Goal: Information Seeking & Learning: Learn about a topic

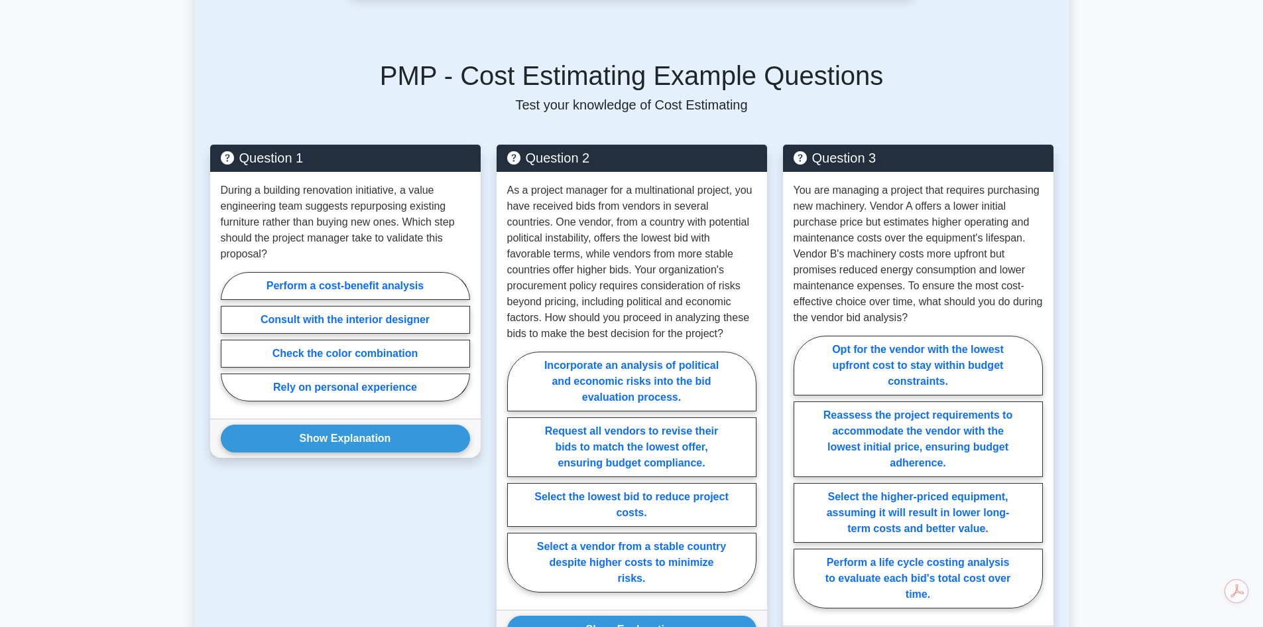
scroll to position [794, 0]
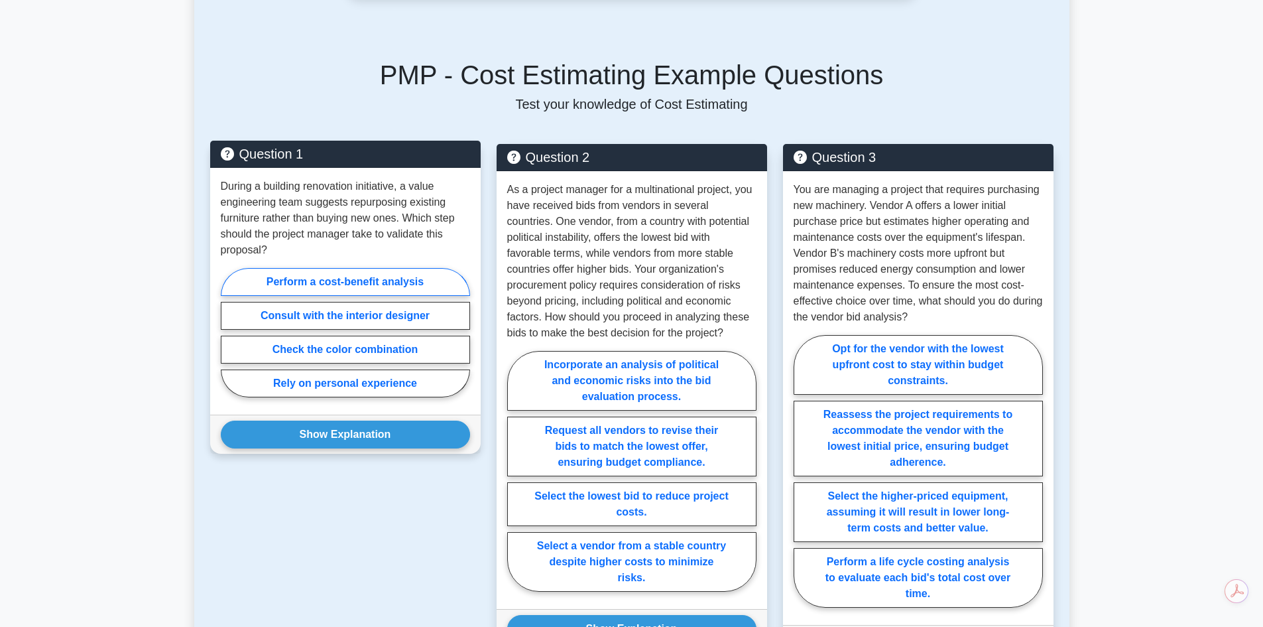
click at [341, 268] on label "Perform a cost-benefit analysis" at bounding box center [345, 282] width 249 height 28
click at [229, 332] on input "Perform a cost-benefit analysis" at bounding box center [225, 336] width 9 height 9
radio input "true"
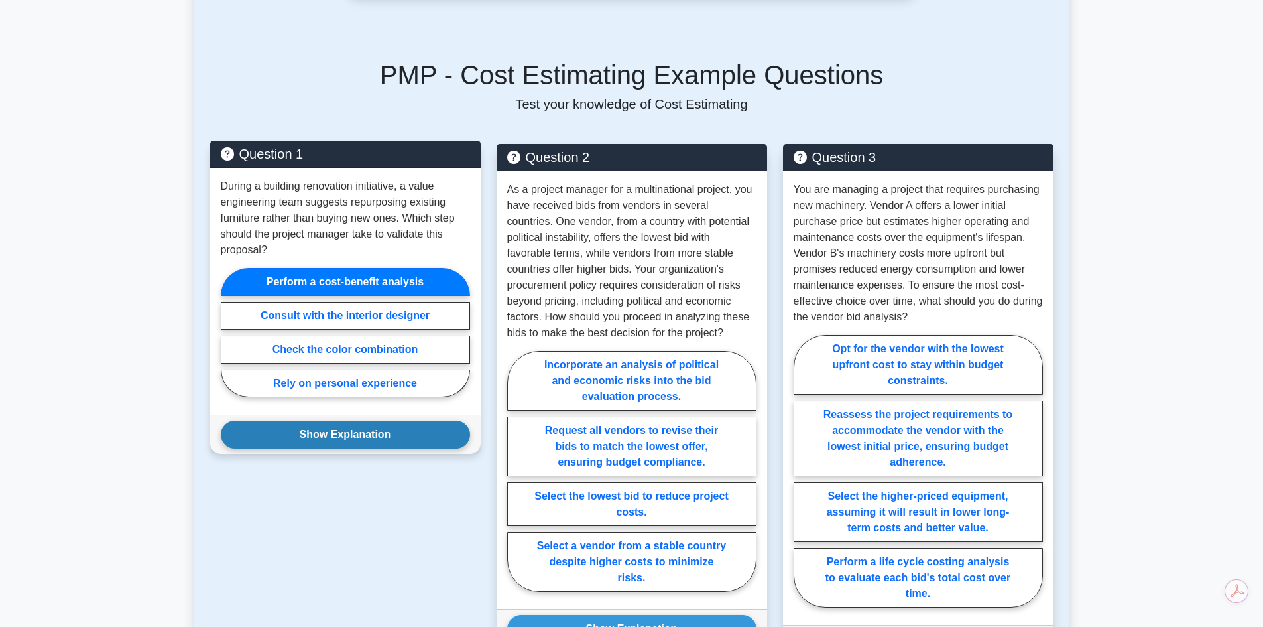
click at [339, 420] on button "Show Explanation" at bounding box center [345, 434] width 249 height 28
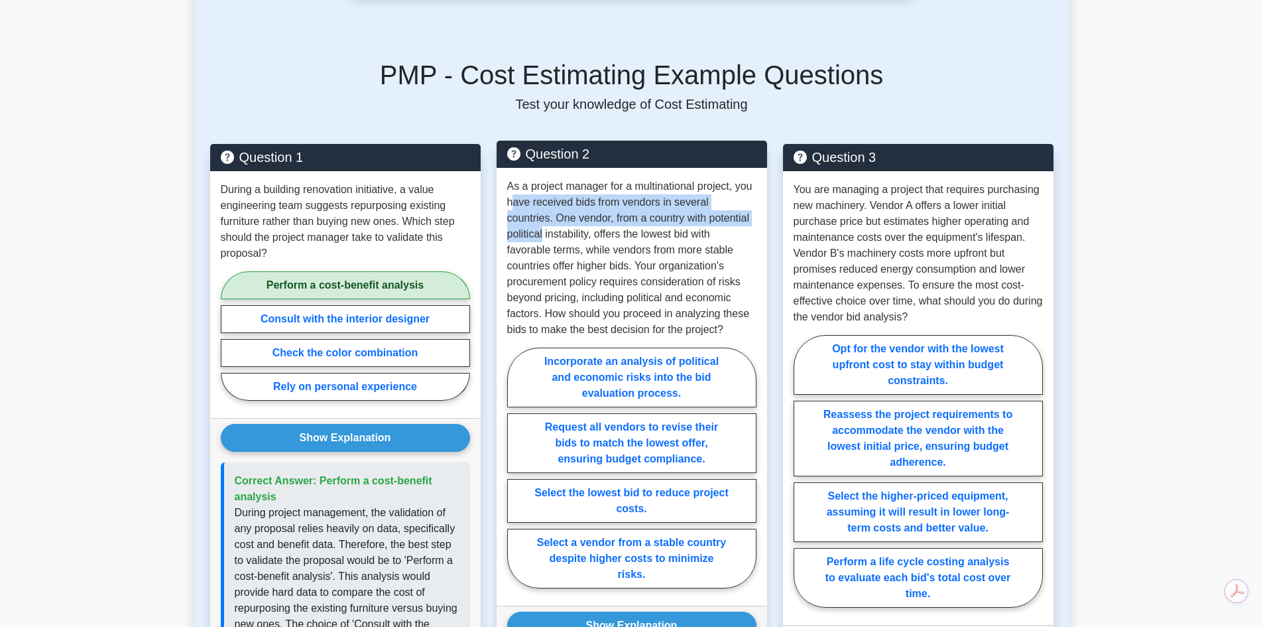
drag, startPoint x: 538, startPoint y: 196, endPoint x: 745, endPoint y: 207, distance: 207.2
click at [745, 207] on p "As a project manager for a multinational project, you have received bids from v…" at bounding box center [631, 257] width 249 height 159
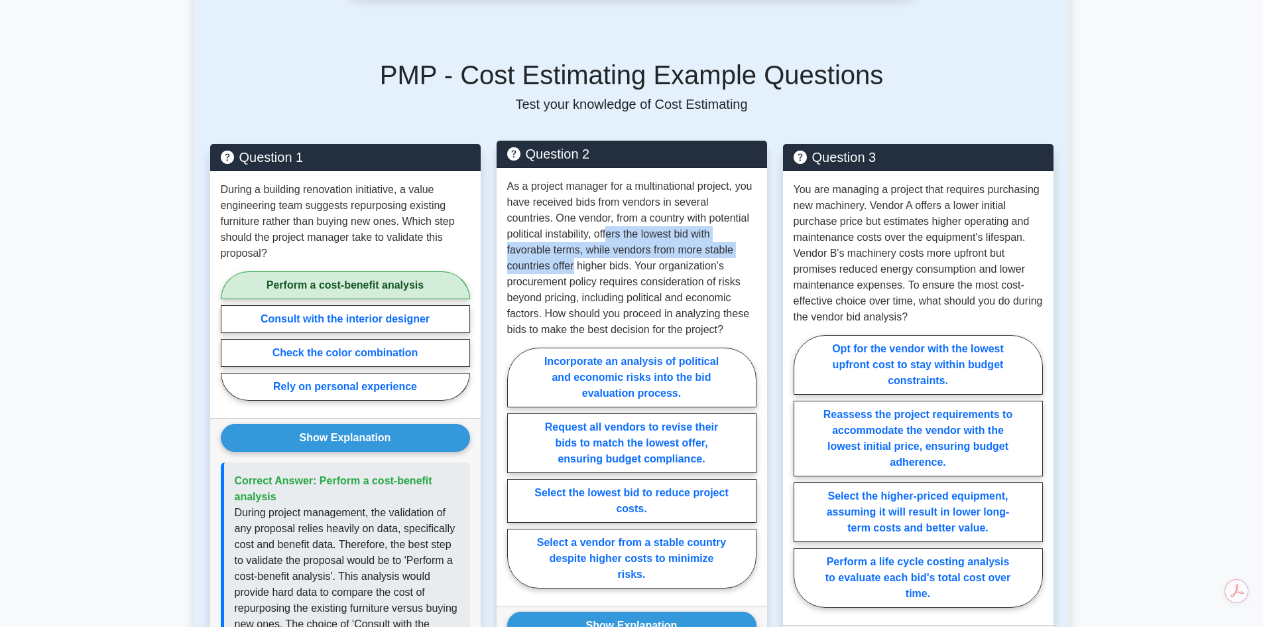
drag, startPoint x: 571, startPoint y: 218, endPoint x: 739, endPoint y: 234, distance: 168.5
click at [739, 234] on p "As a project manager for a multinational project, you have received bids from v…" at bounding box center [631, 257] width 249 height 159
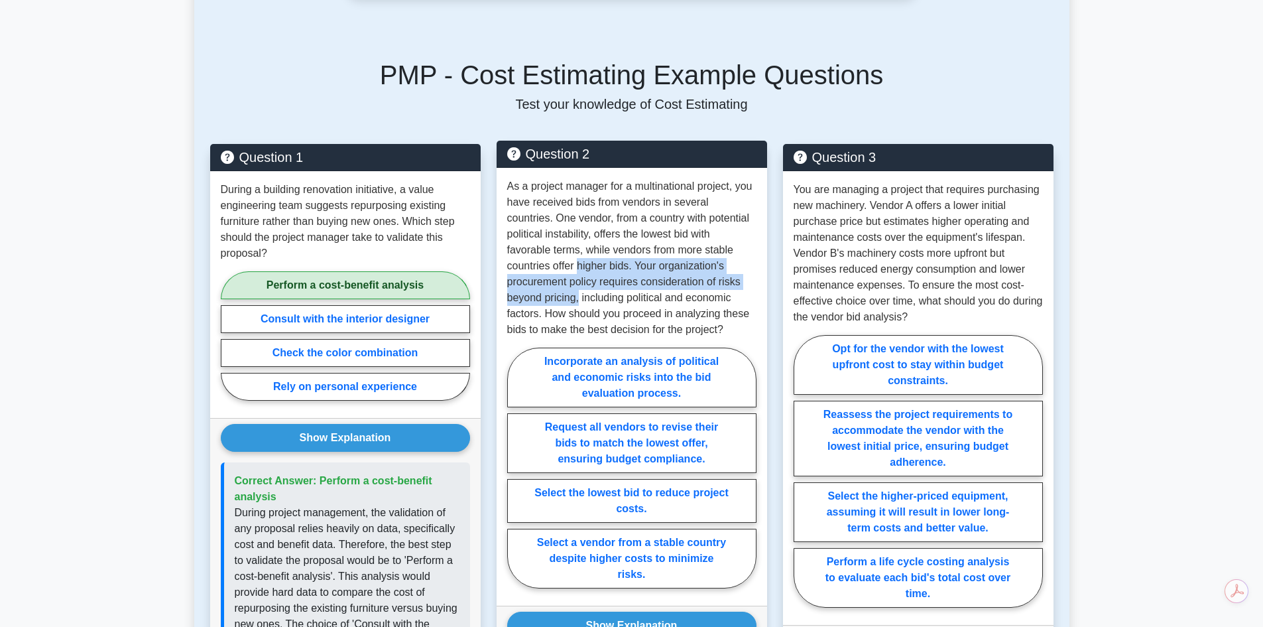
drag, startPoint x: 510, startPoint y: 253, endPoint x: 766, endPoint y: 272, distance: 257.3
click at [766, 272] on div "As a project manager for a multinational project, you have received bids from v…" at bounding box center [632, 387] width 270 height 438
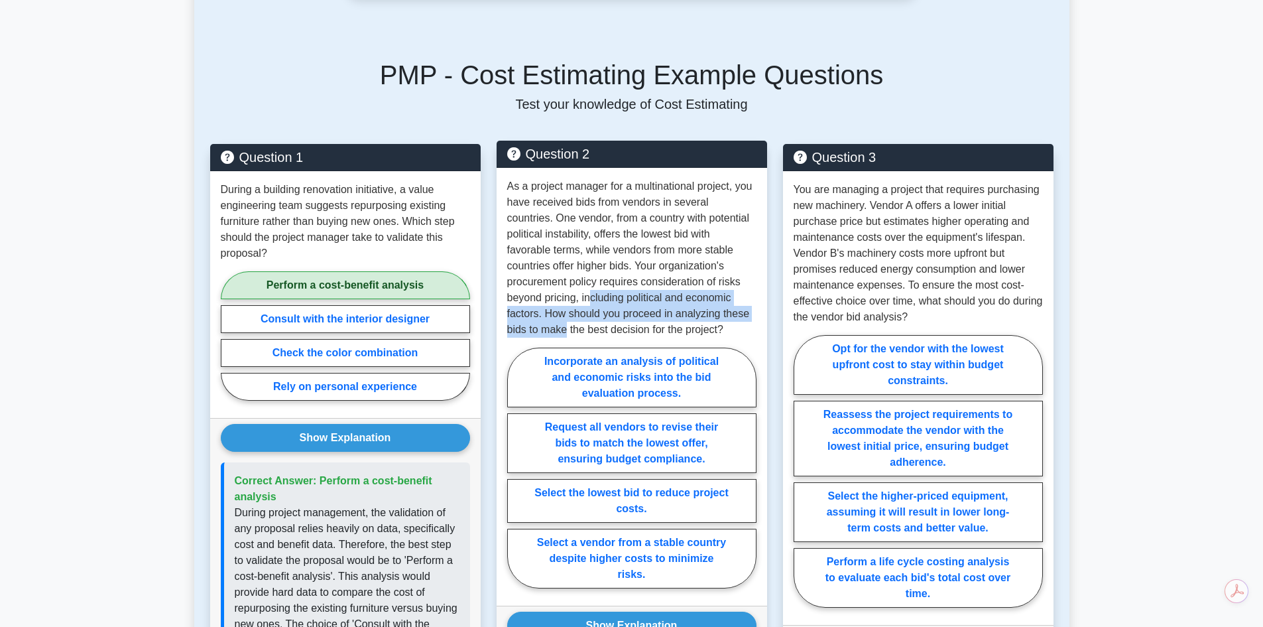
drag, startPoint x: 512, startPoint y: 288, endPoint x: 715, endPoint y: 302, distance: 203.4
click at [715, 302] on p "As a project manager for a multinational project, you have received bids from v…" at bounding box center [631, 257] width 249 height 159
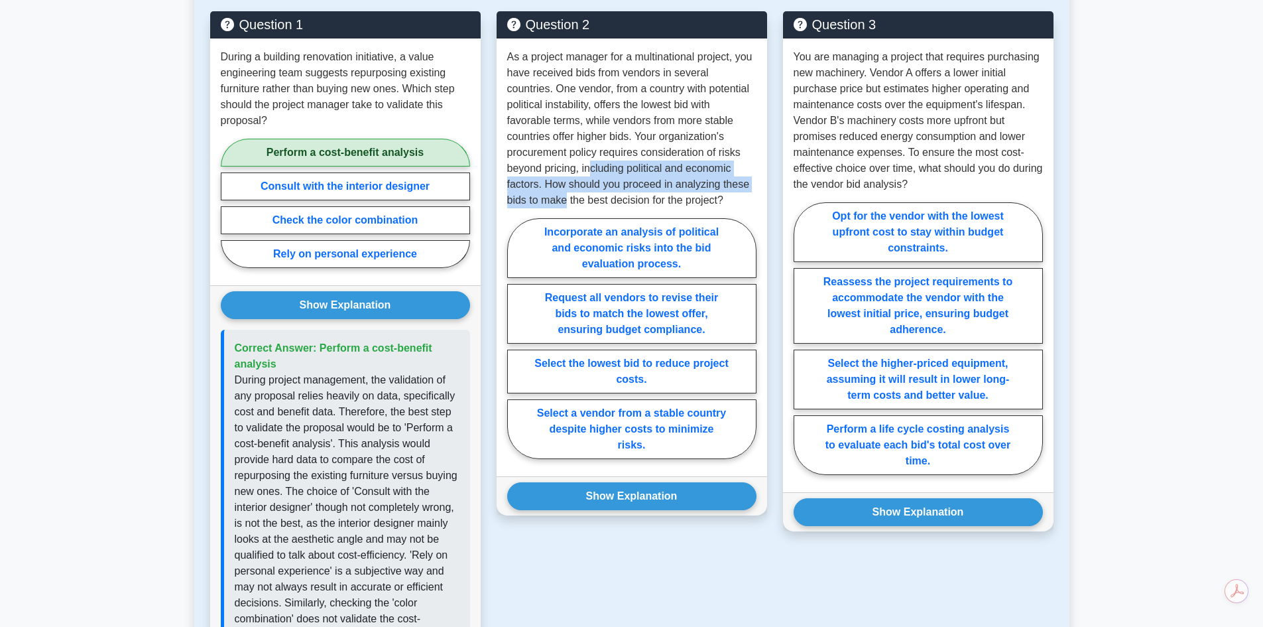
scroll to position [927, 0]
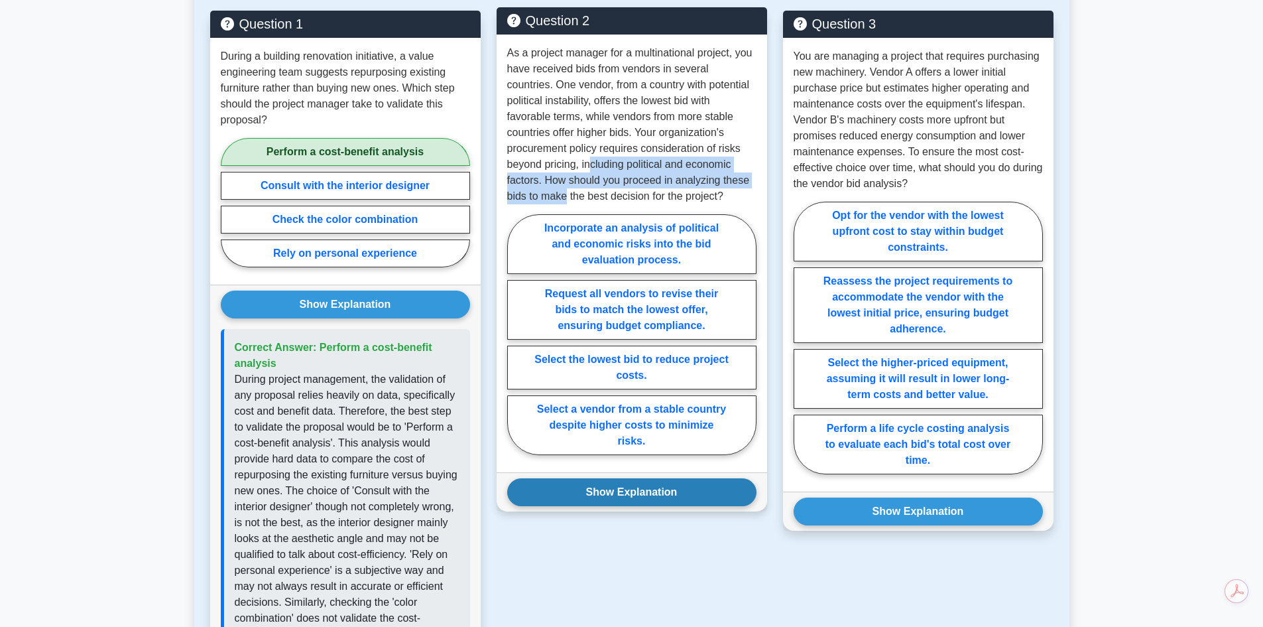
click at [640, 481] on button "Show Explanation" at bounding box center [631, 492] width 249 height 28
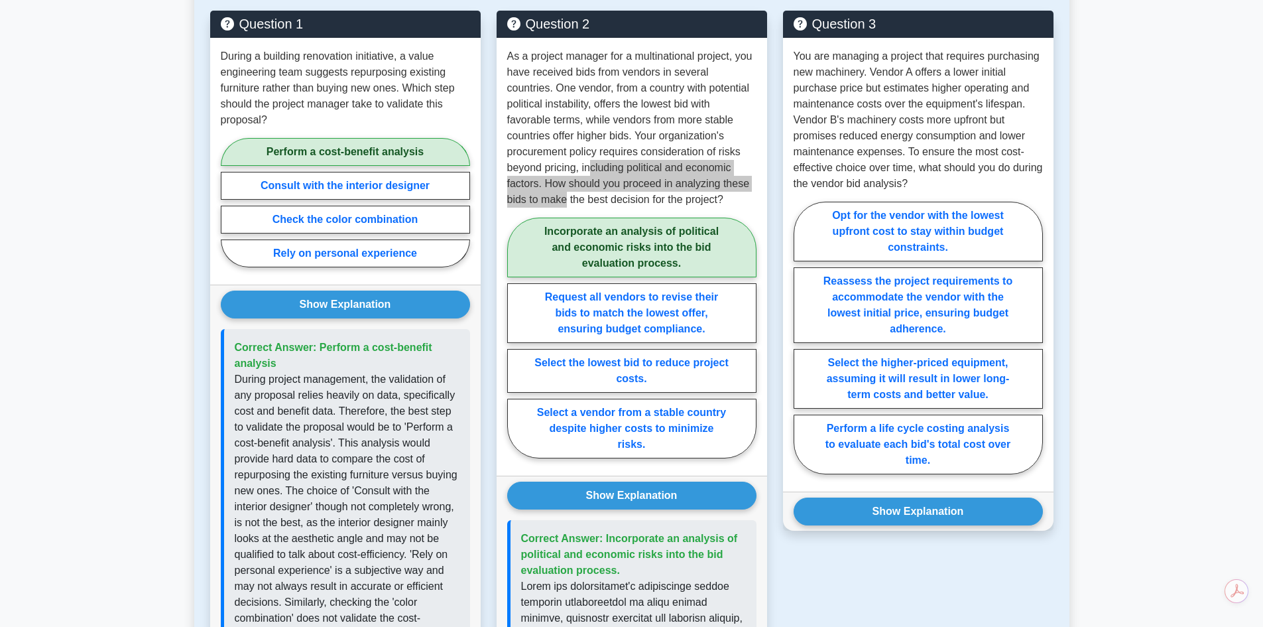
scroll to position [861, 0]
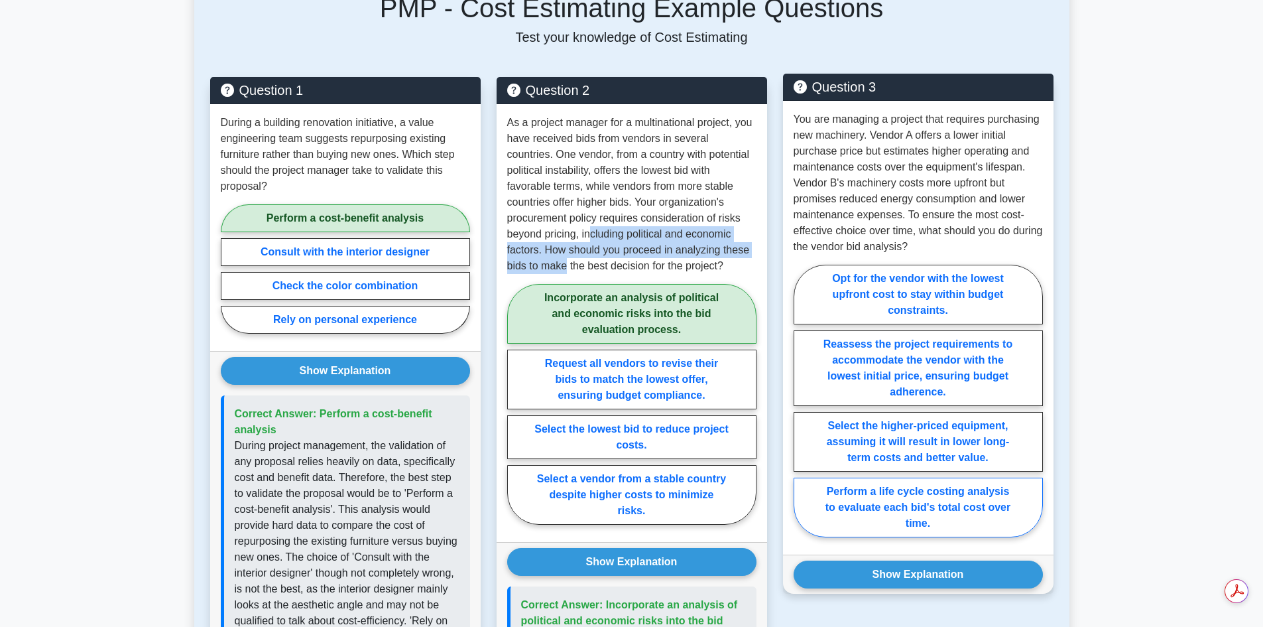
click at [952, 491] on label "Perform a life cycle costing analysis to evaluate each bid's total cost over ti…" at bounding box center [918, 507] width 249 height 60
click at [802, 409] on input "Perform a life cycle costing analysis to evaluate each bid's total cost over ti…" at bounding box center [798, 404] width 9 height 9
radio input "true"
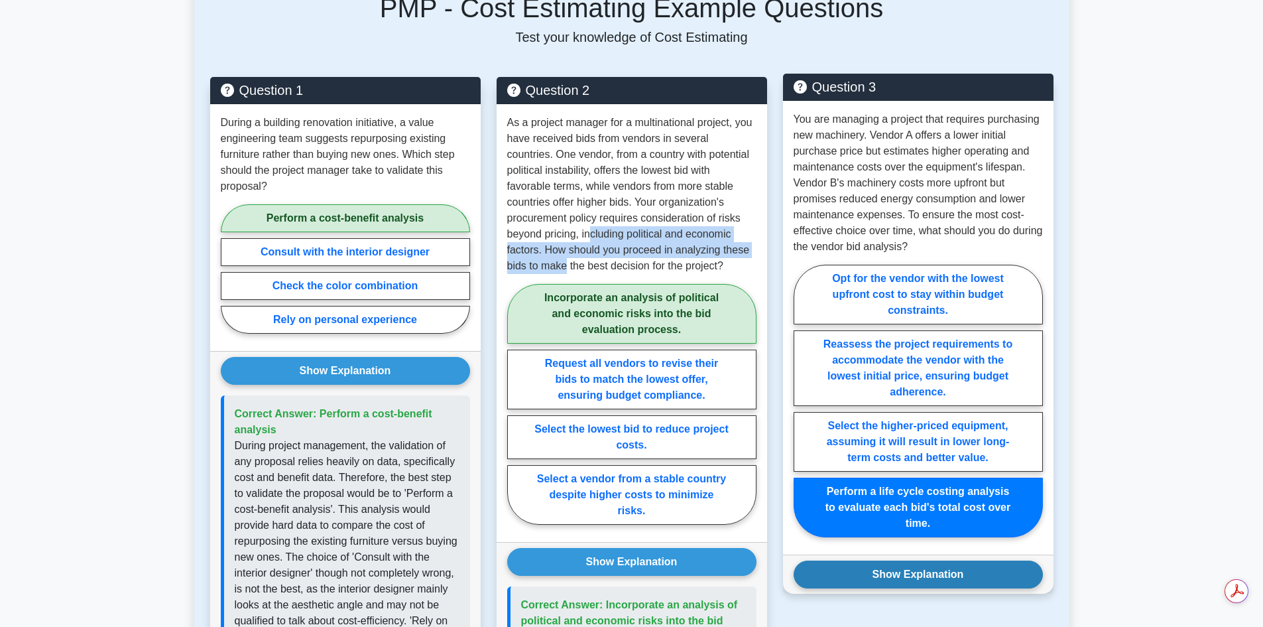
click at [931, 563] on button "Show Explanation" at bounding box center [918, 574] width 249 height 28
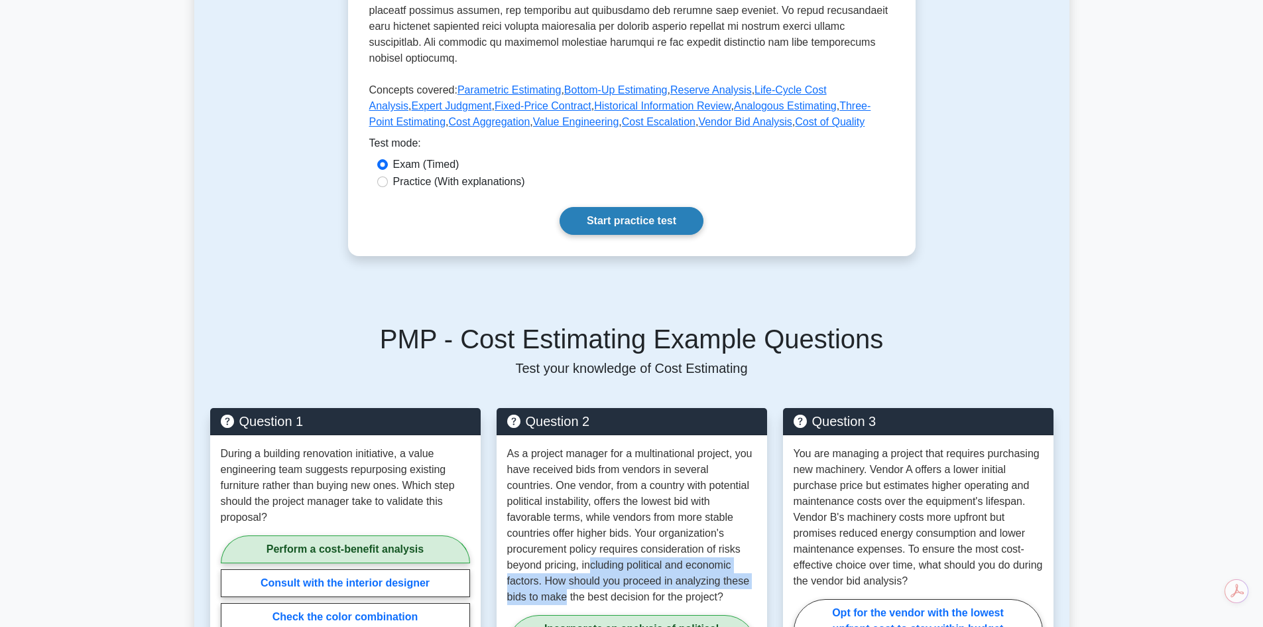
scroll to position [529, 0]
click at [605, 210] on link "Start practice test" at bounding box center [632, 222] width 144 height 28
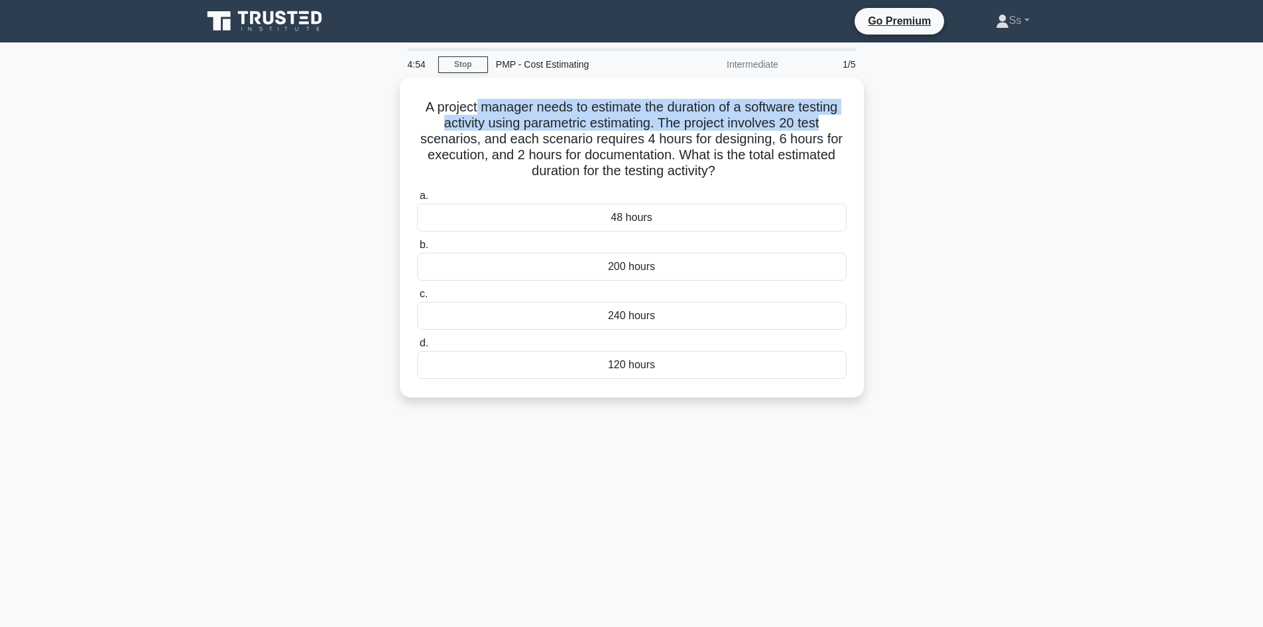
drag, startPoint x: 474, startPoint y: 107, endPoint x: 867, endPoint y: 116, distance: 392.6
click at [867, 116] on div "A project manager needs to estimate the duration of a software testing activity…" at bounding box center [631, 245] width 875 height 335
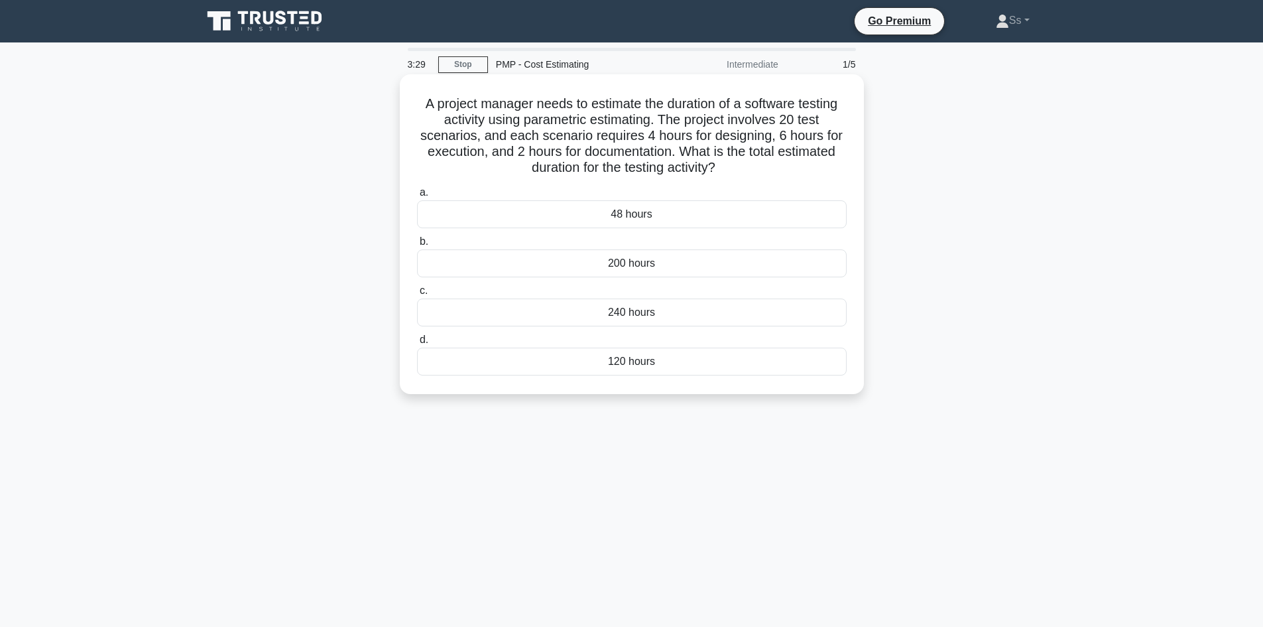
click at [649, 314] on div "240 hours" at bounding box center [632, 312] width 430 height 28
click at [417, 295] on input "c. 240 hours" at bounding box center [417, 290] width 0 height 9
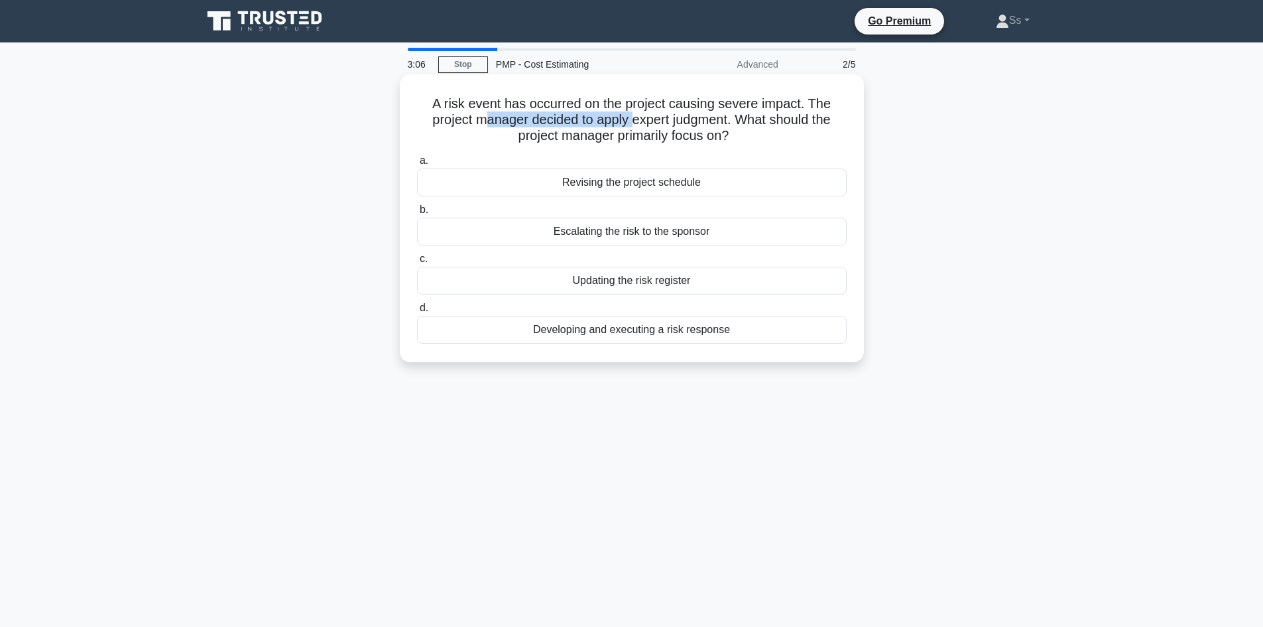
drag, startPoint x: 477, startPoint y: 117, endPoint x: 633, endPoint y: 117, distance: 155.8
click at [633, 117] on h5 "A risk event has occurred on the project causing severe impact. The project man…" at bounding box center [632, 119] width 432 height 49
click at [654, 332] on div "Developing and executing a risk response" at bounding box center [632, 330] width 430 height 28
click at [417, 312] on input "d. Developing and executing a risk response" at bounding box center [417, 308] width 0 height 9
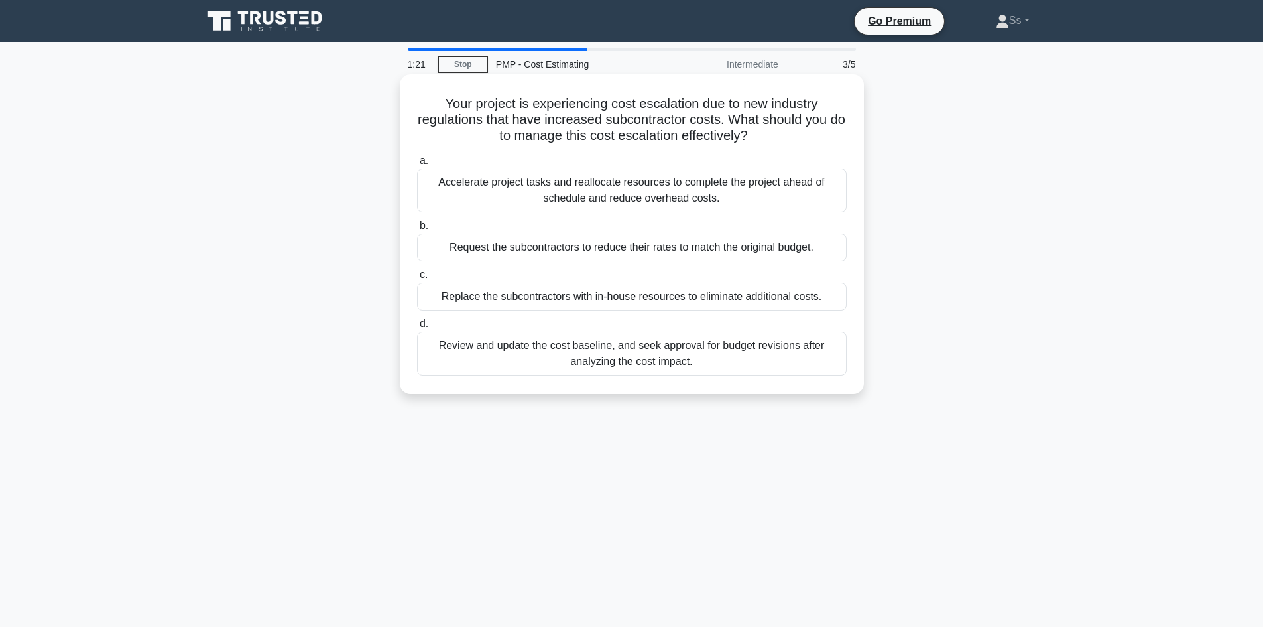
click at [691, 363] on div "Review and update the cost baseline, and seek approval for budget revisions aft…" at bounding box center [632, 353] width 430 height 44
click at [417, 328] on input "d. Review and update the cost baseline, and seek approval for budget revisions …" at bounding box center [417, 324] width 0 height 9
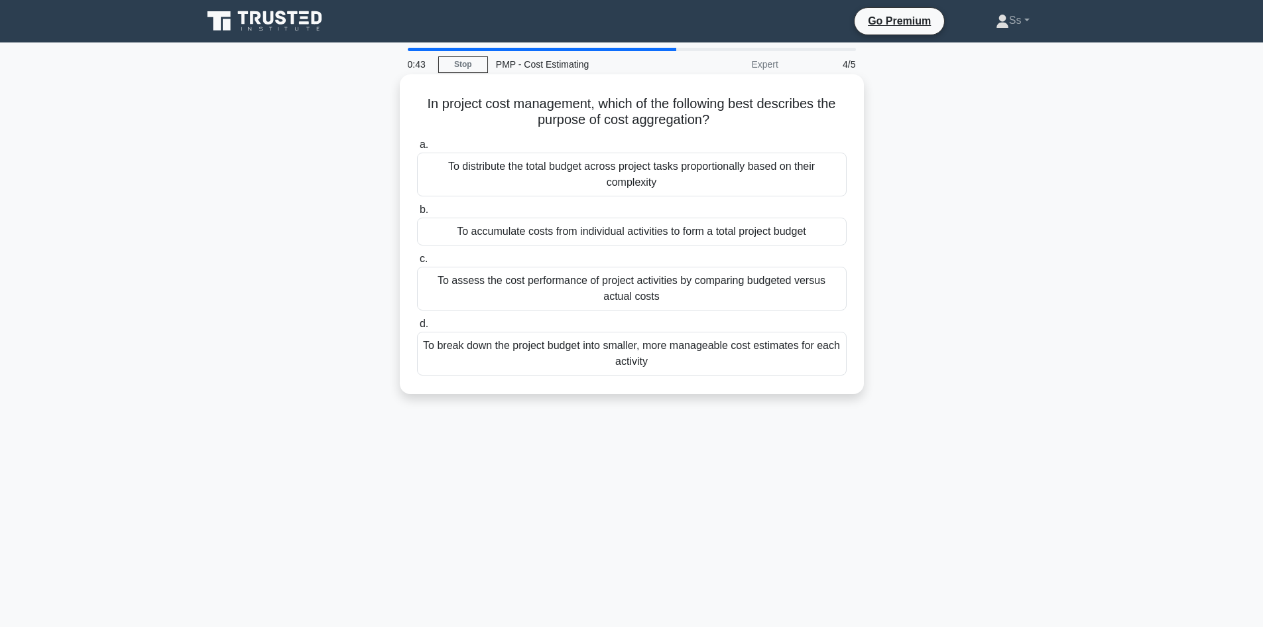
click at [647, 233] on div "To accumulate costs from individual activities to form a total project budget" at bounding box center [632, 231] width 430 height 28
click at [417, 214] on input "b. To accumulate costs from individual activities to form a total project budget" at bounding box center [417, 210] width 0 height 9
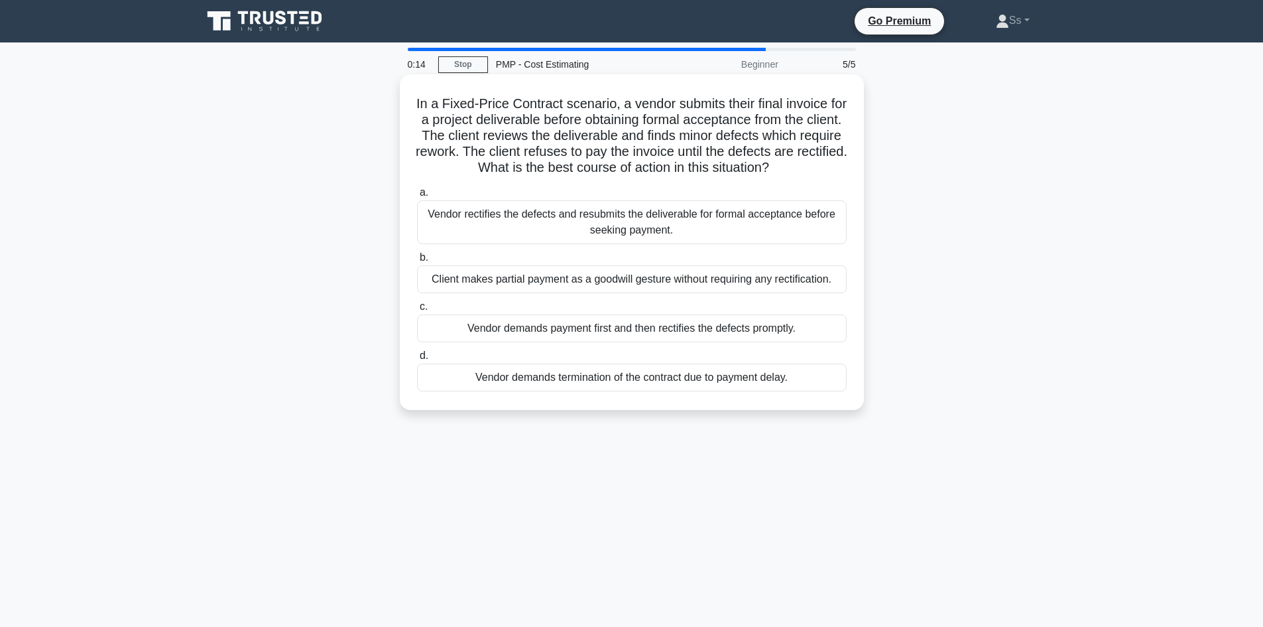
click at [668, 226] on div "Vendor rectifies the defects and resubmits the deliverable for formal acceptanc…" at bounding box center [632, 222] width 430 height 44
click at [417, 197] on input "a. Vendor rectifies the defects and resubmits the deliverable for formal accept…" at bounding box center [417, 192] width 0 height 9
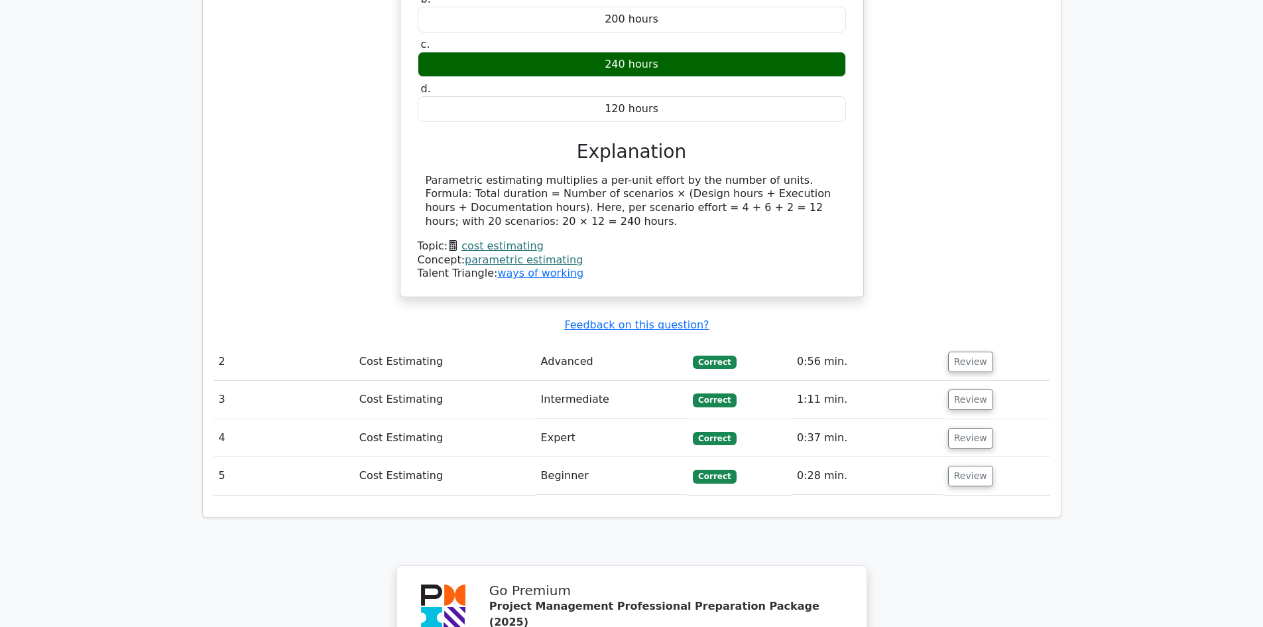
scroll to position [1260, 0]
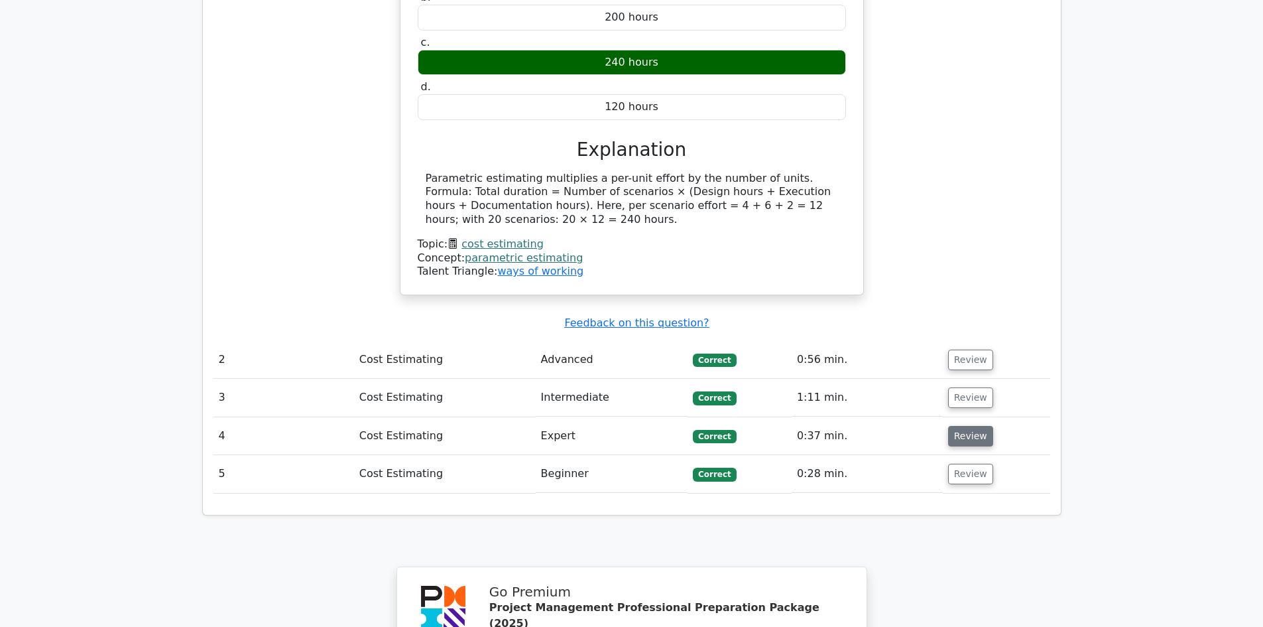
click at [967, 426] on button "Review" at bounding box center [970, 436] width 45 height 21
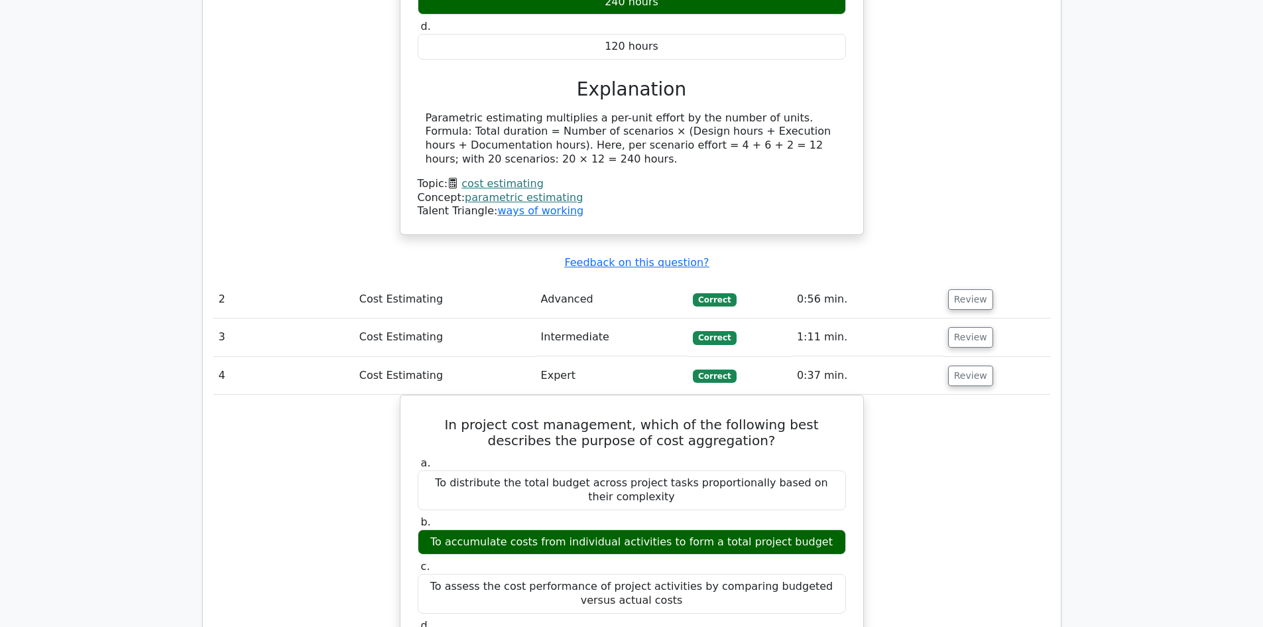
scroll to position [1325, 0]
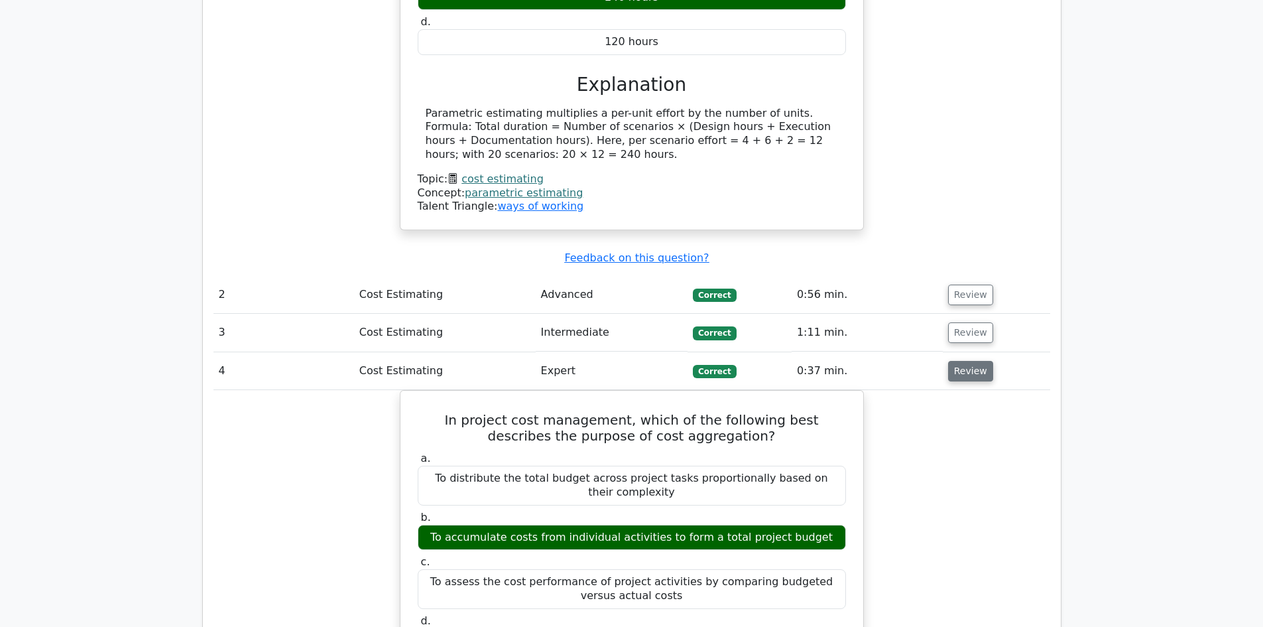
click at [977, 361] on button "Review" at bounding box center [970, 371] width 45 height 21
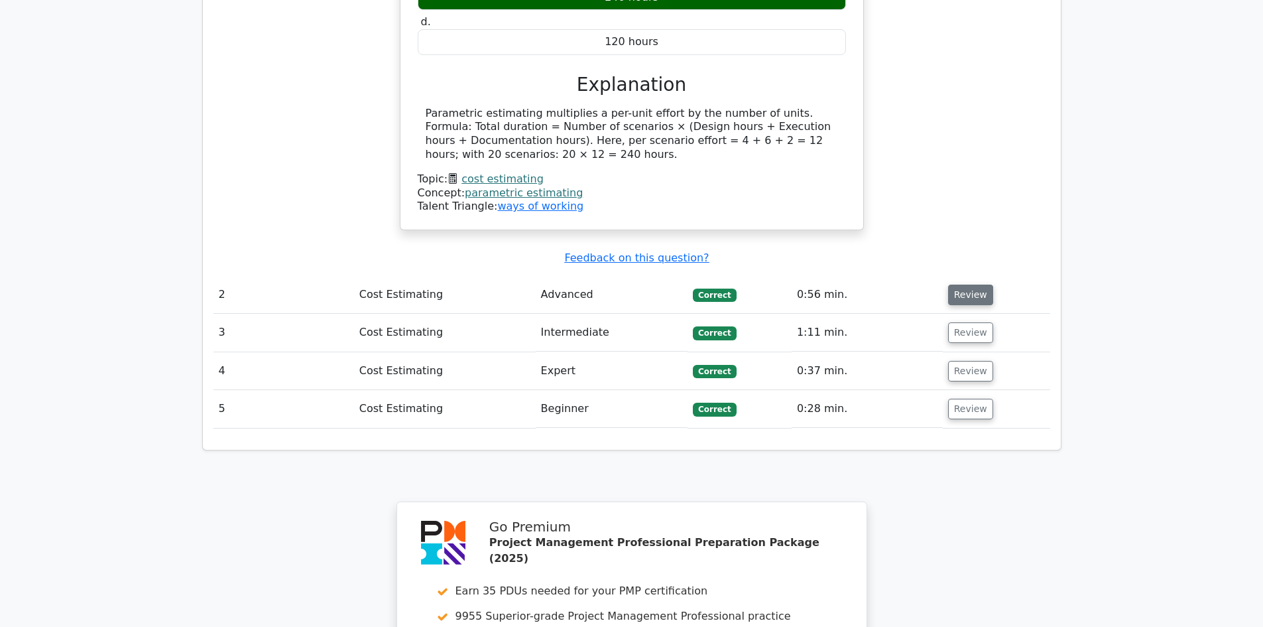
click at [975, 284] on button "Review" at bounding box center [970, 294] width 45 height 21
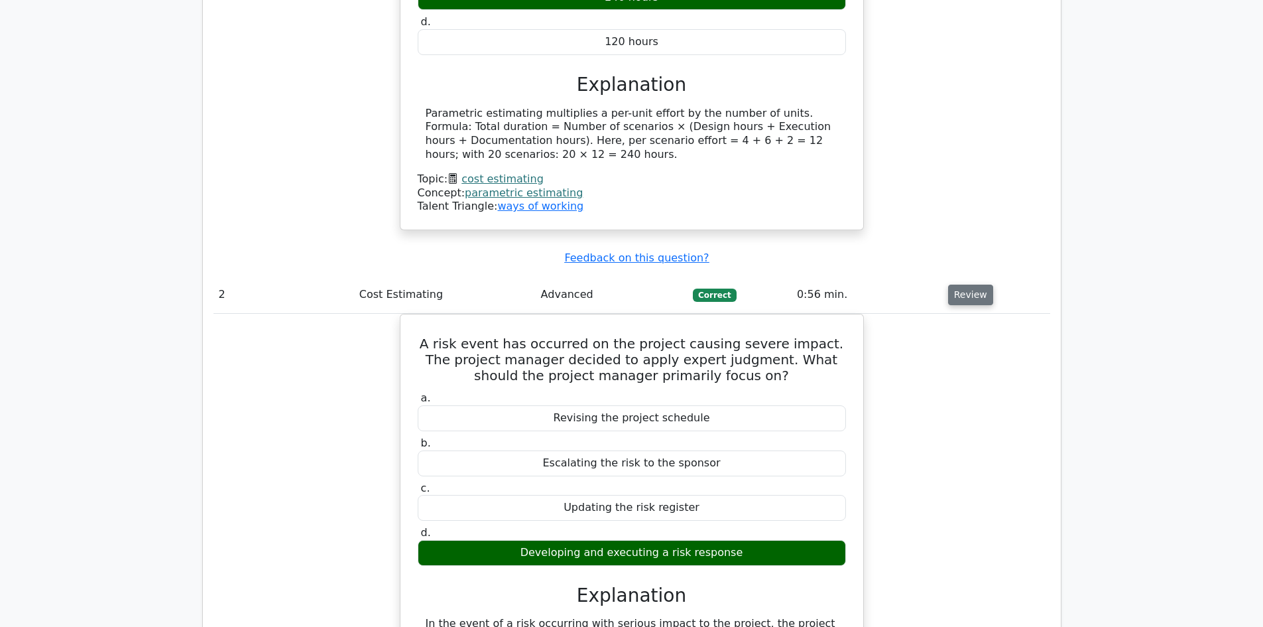
click at [975, 284] on button "Review" at bounding box center [970, 294] width 45 height 21
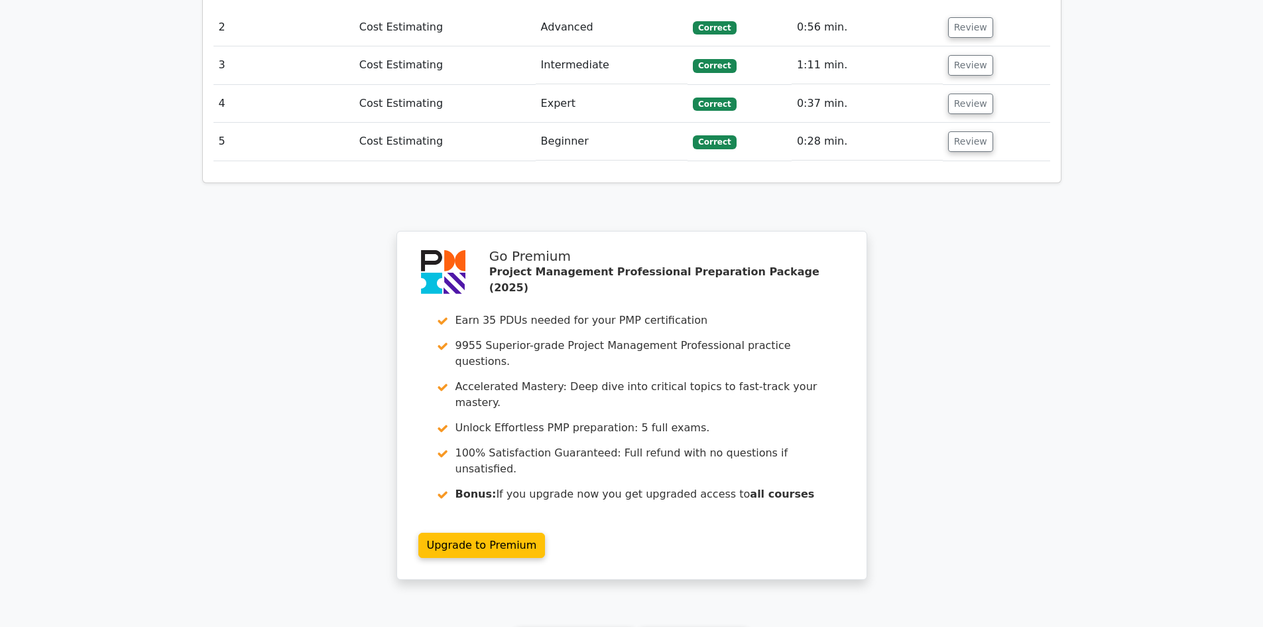
scroll to position [1709, 0]
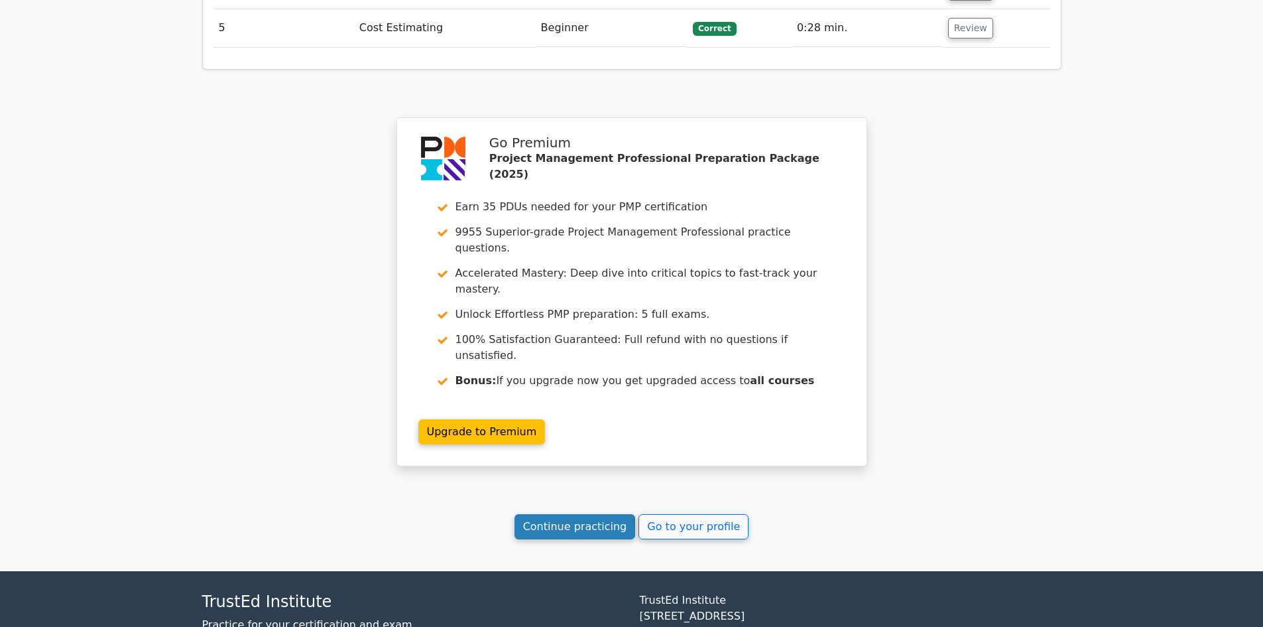
click at [566, 514] on link "Continue practicing" at bounding box center [574, 526] width 121 height 25
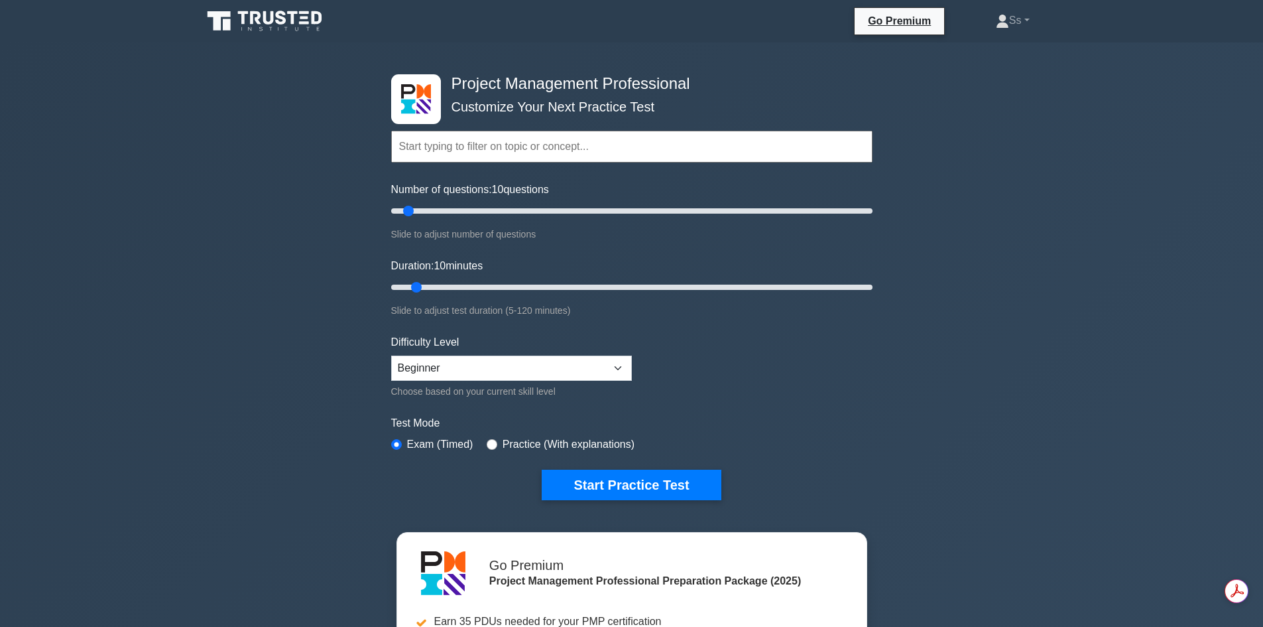
click at [131, 192] on div "Project Management Professional Customize Your Next Practice Test Topics Scope …" at bounding box center [631, 446] width 1263 height 809
